Goal: Information Seeking & Learning: Understand process/instructions

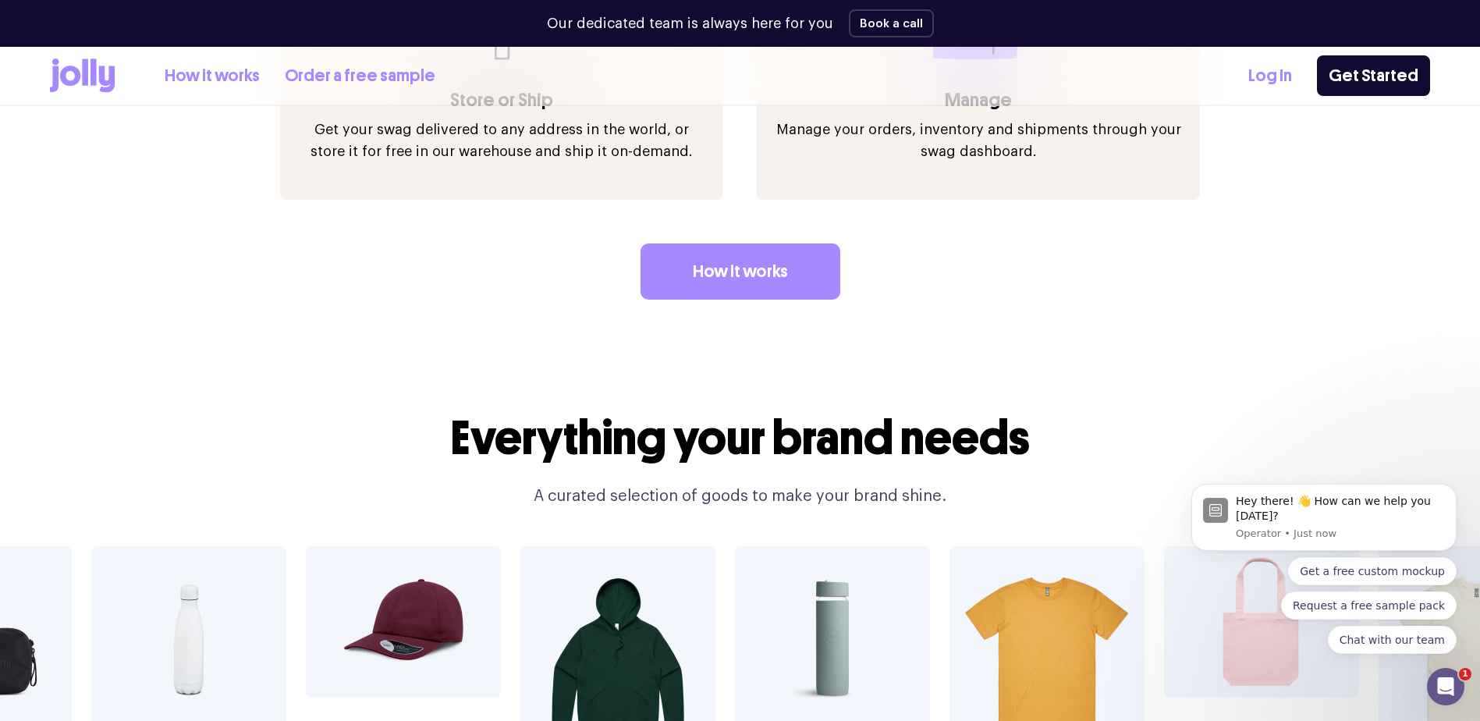
scroll to position [2731, 0]
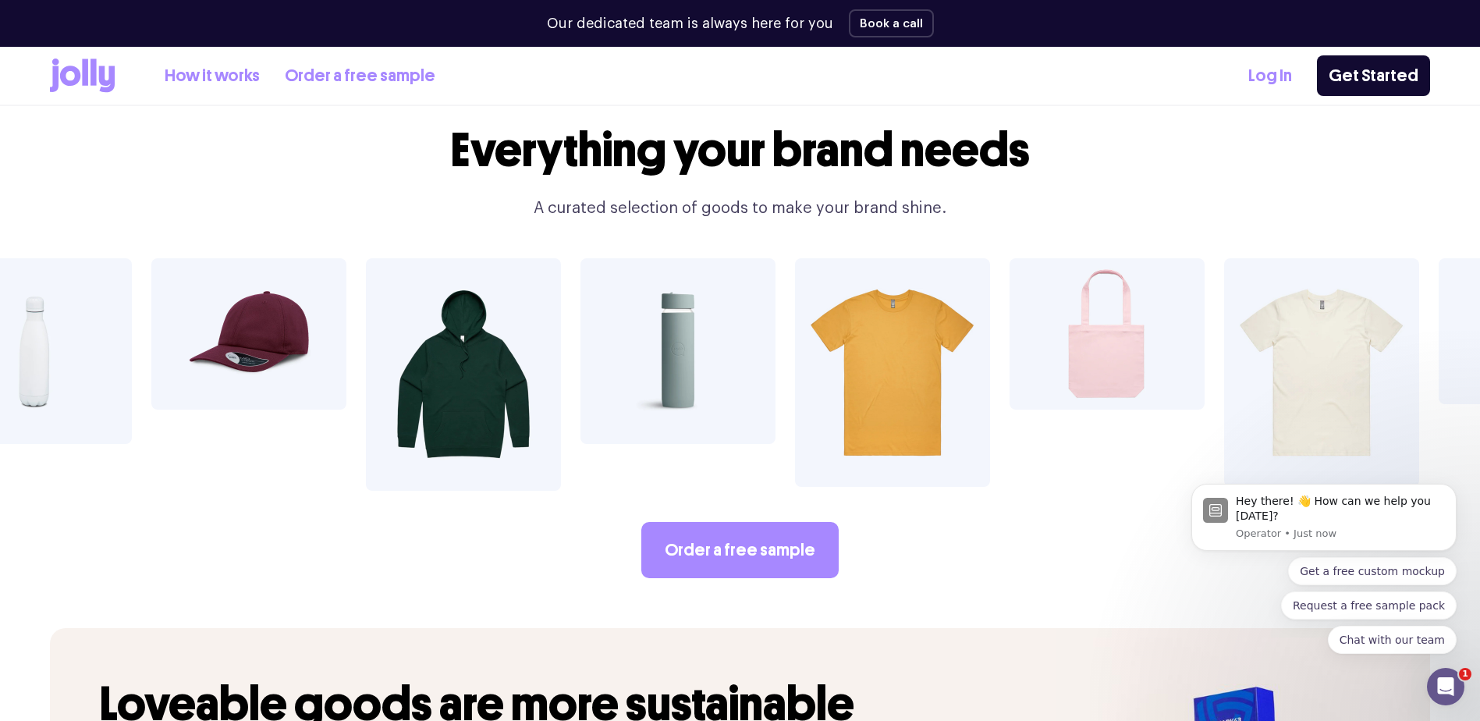
click at [212, 81] on link "How it works" at bounding box center [212, 76] width 95 height 26
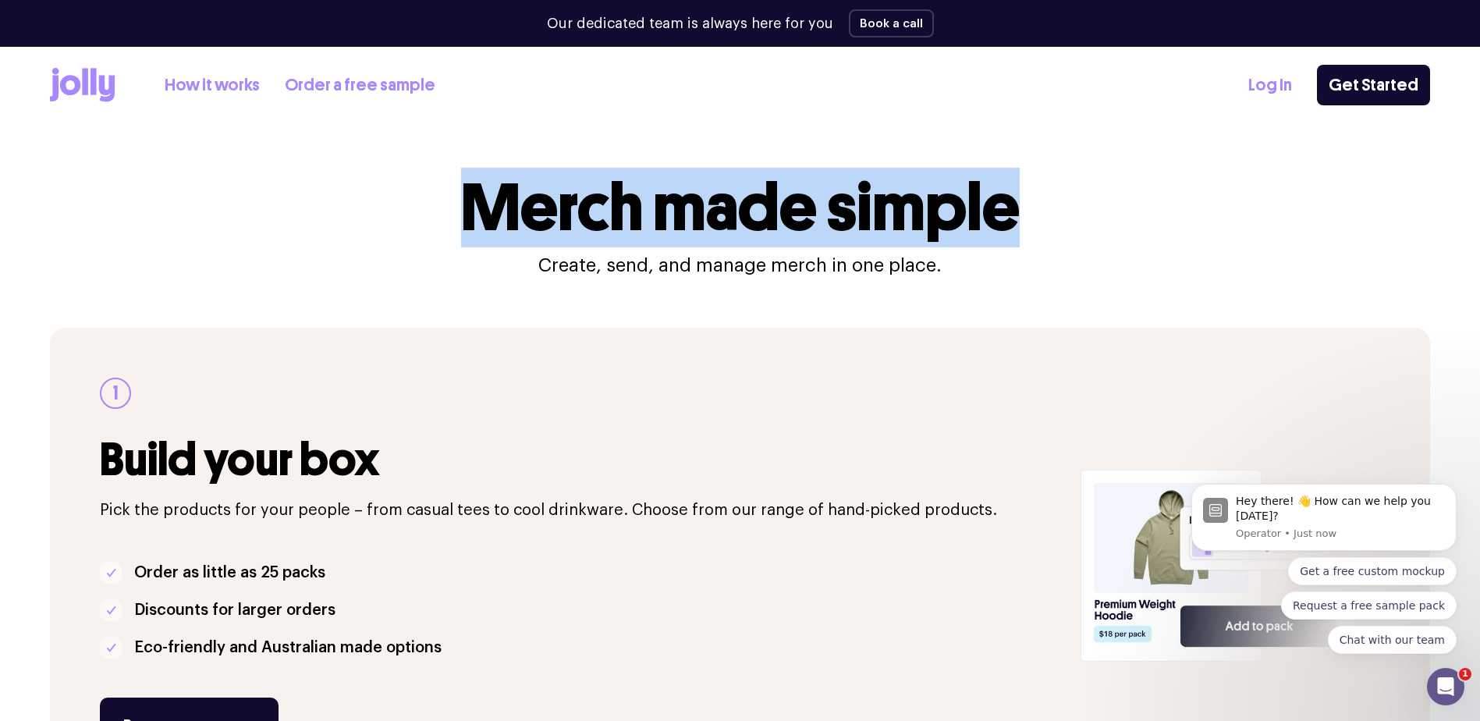
drag, startPoint x: 461, startPoint y: 214, endPoint x: 1035, endPoint y: 194, distance: 574.6
click at [1035, 194] on div "Merch made simple Create, send, and manage merch in one place." at bounding box center [740, 226] width 1380 height 103
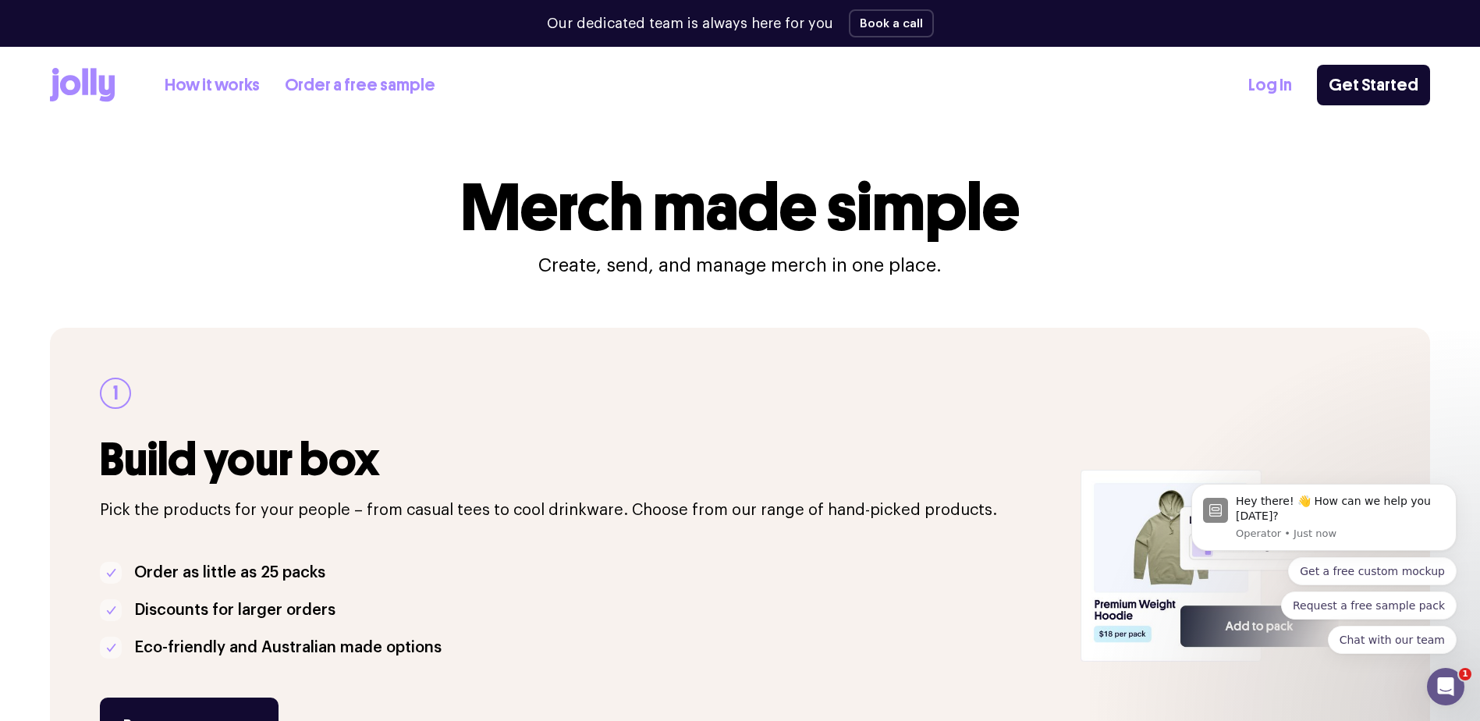
click at [83, 89] on icon at bounding box center [85, 81] width 6 height 27
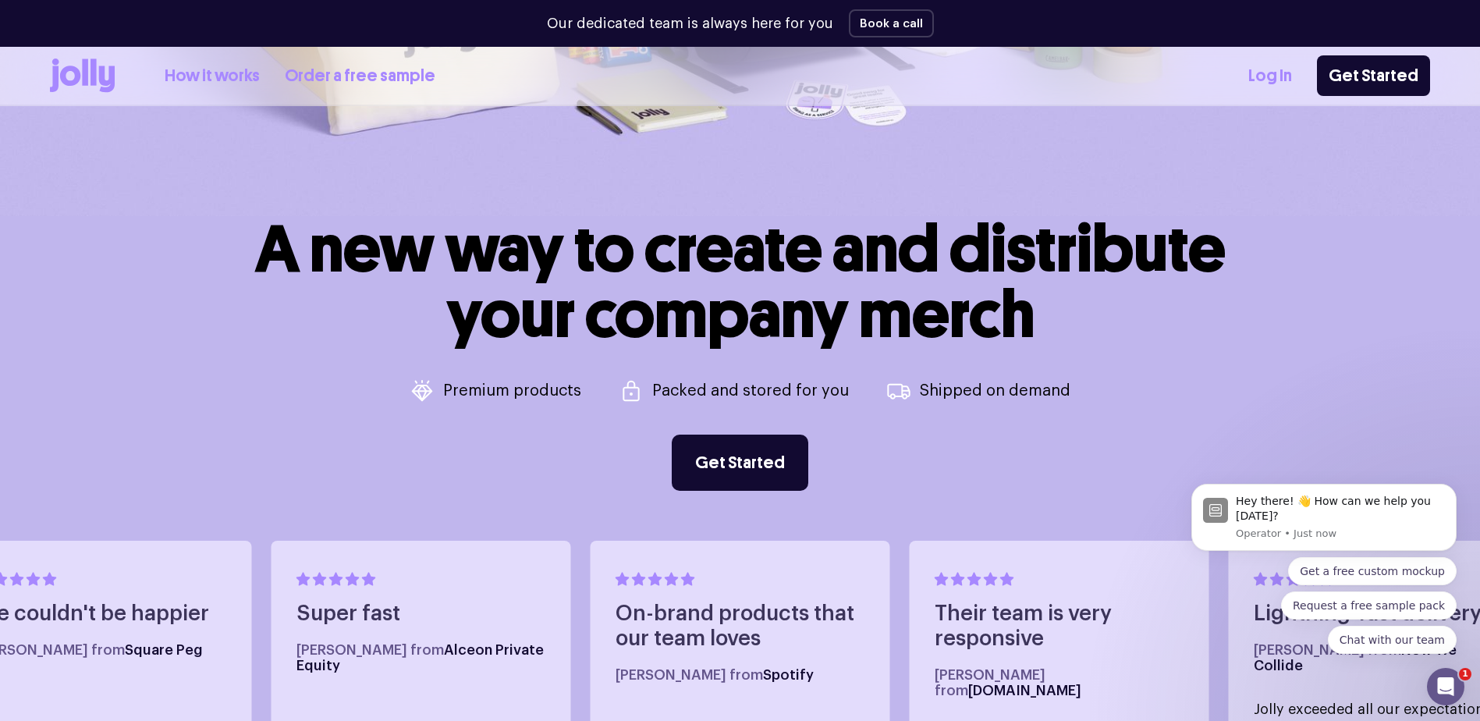
scroll to position [624, 0]
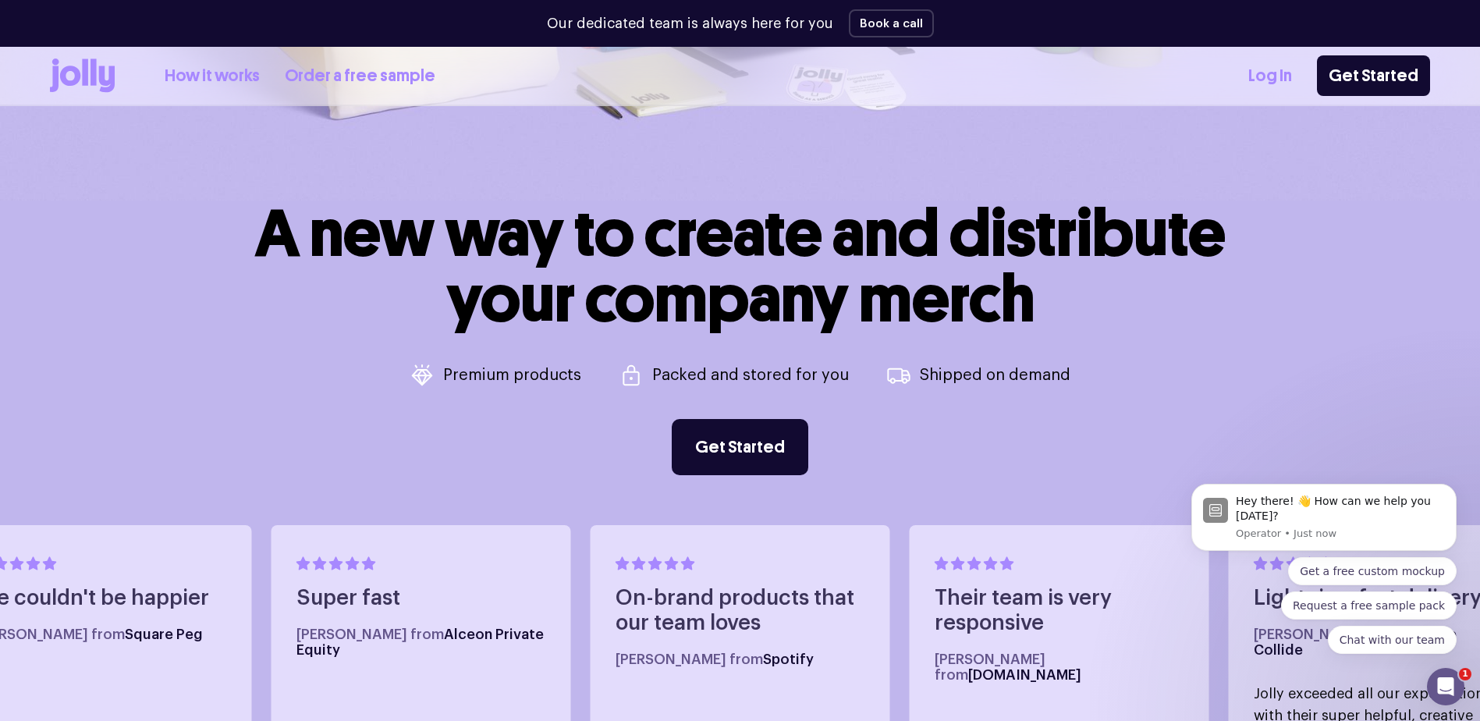
click at [179, 76] on link "How it works" at bounding box center [212, 76] width 95 height 26
